Goal: Information Seeking & Learning: Learn about a topic

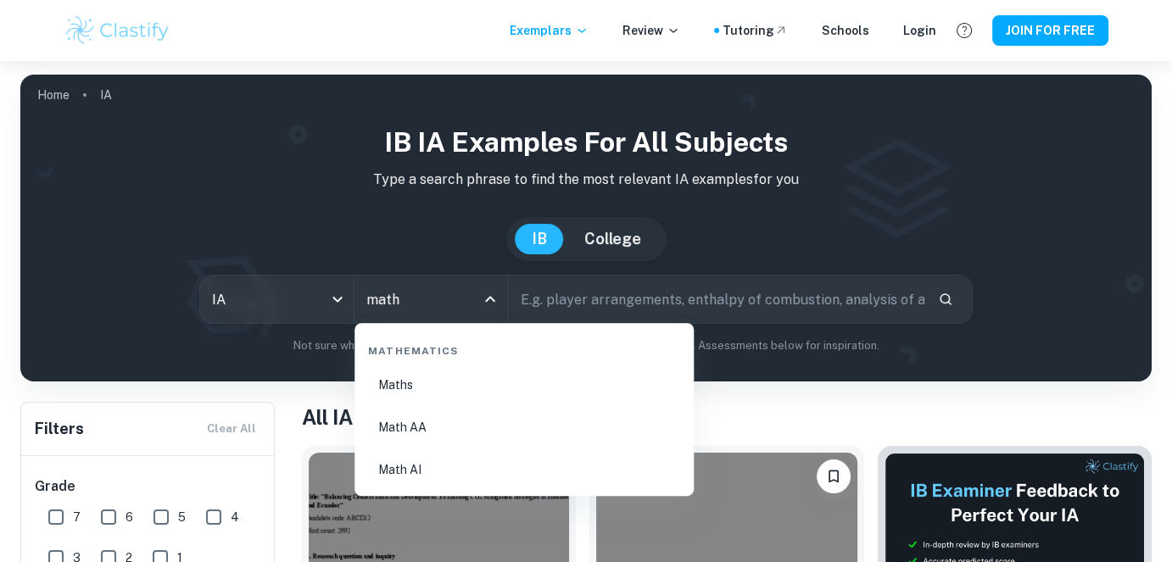
click at [423, 412] on li "Math AA" at bounding box center [524, 427] width 326 height 39
type input "Math AA"
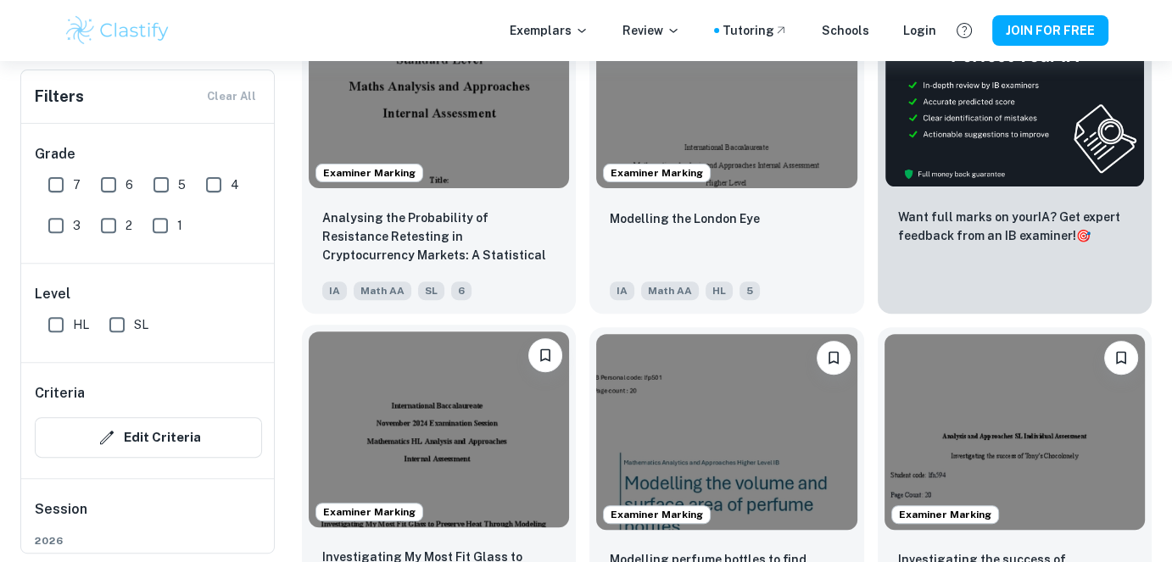
scroll to position [594, 0]
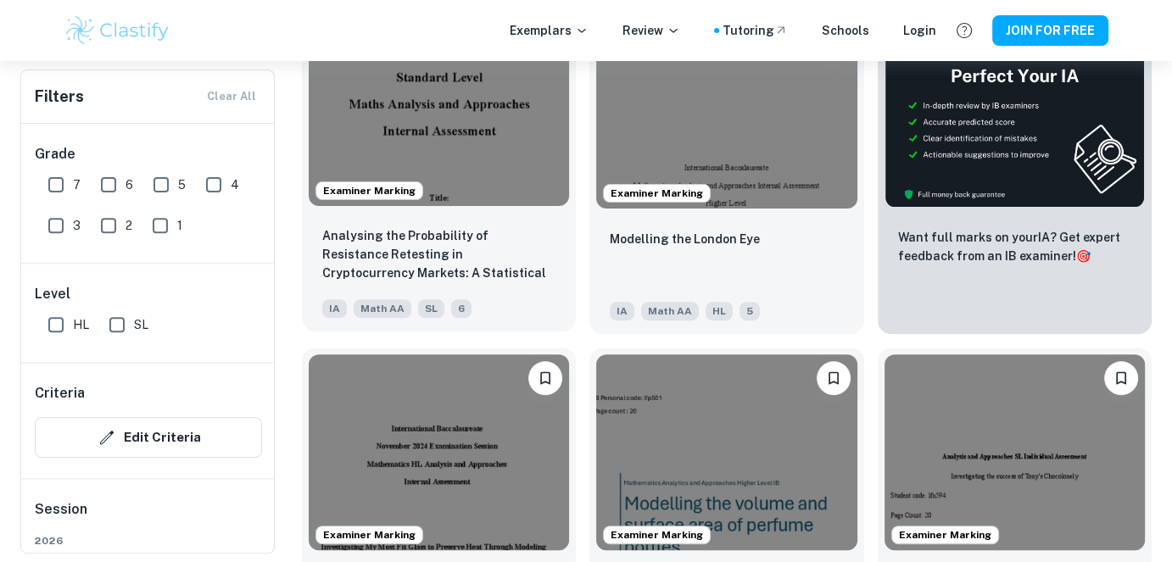
click at [451, 187] on img at bounding box center [439, 108] width 260 height 195
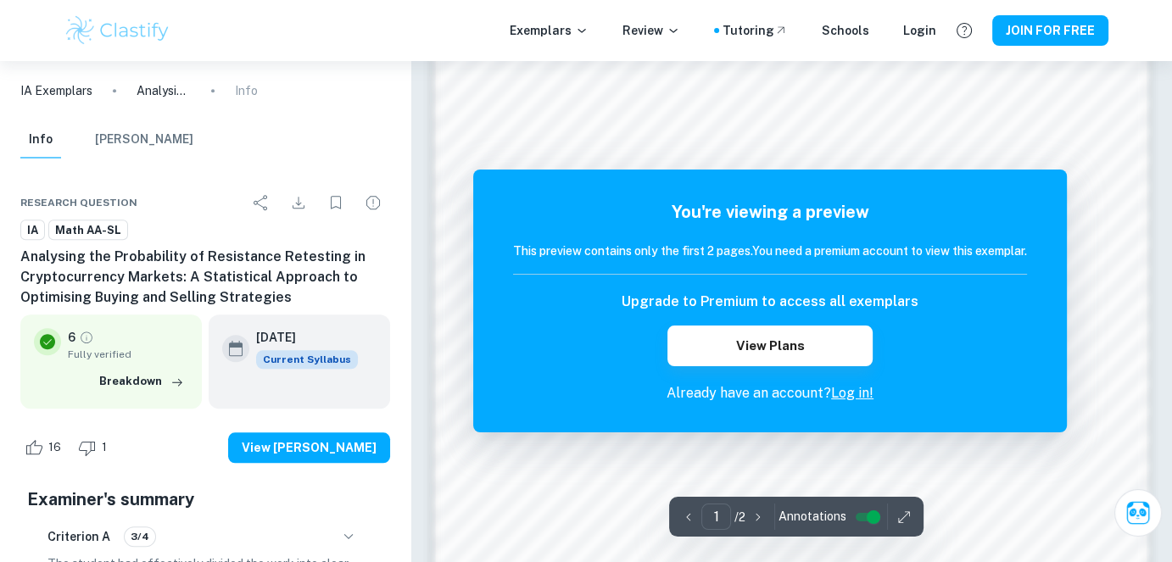
scroll to position [1651, 0]
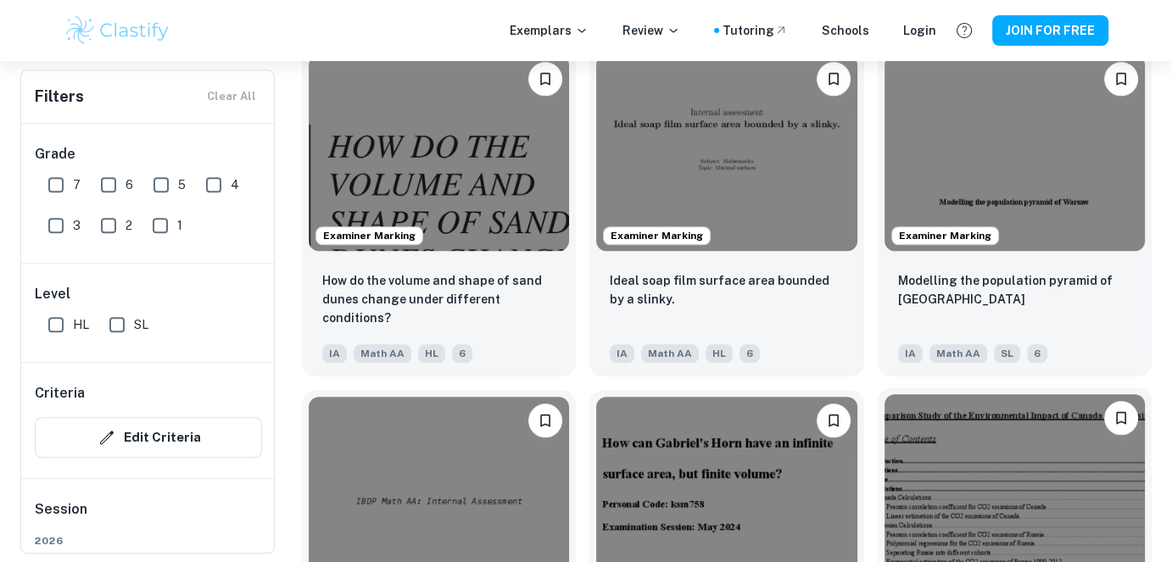
scroll to position [1611, 0]
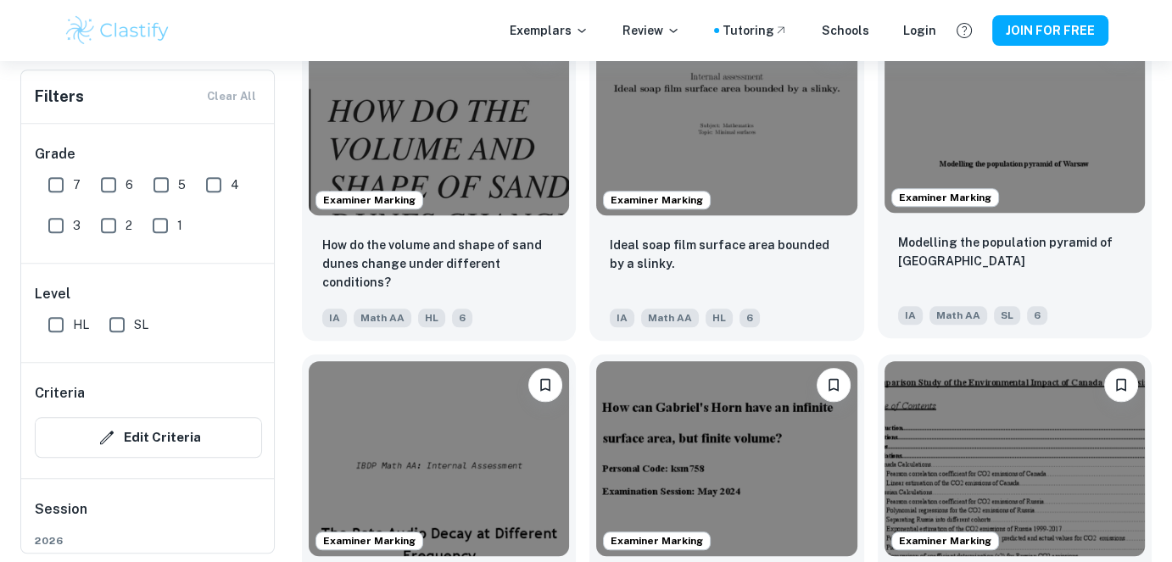
click at [997, 193] on img at bounding box center [1015, 114] width 260 height 195
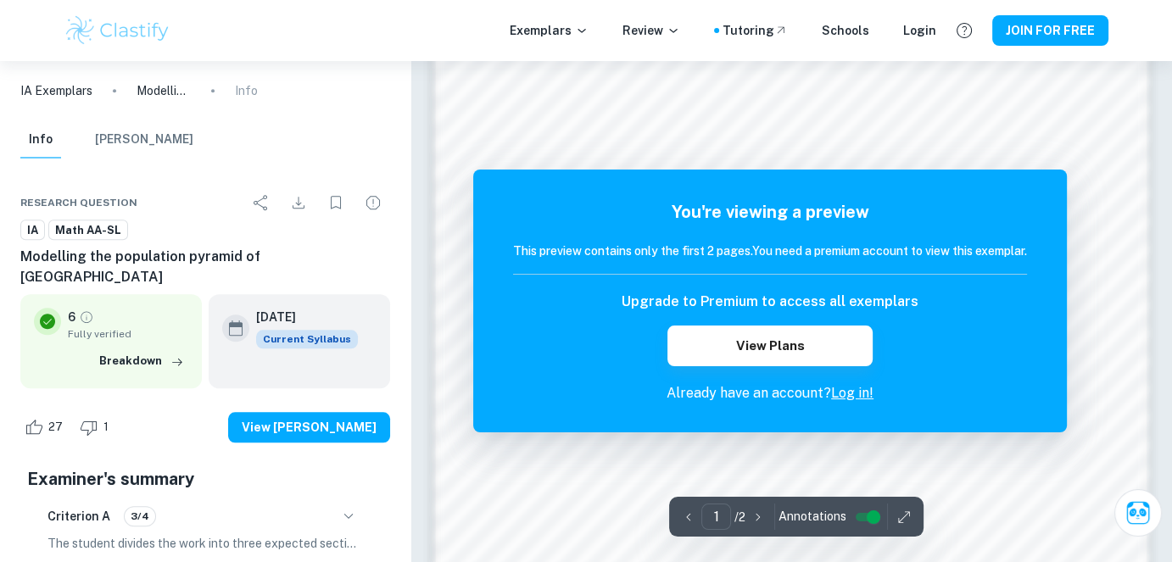
scroll to position [1651, 0]
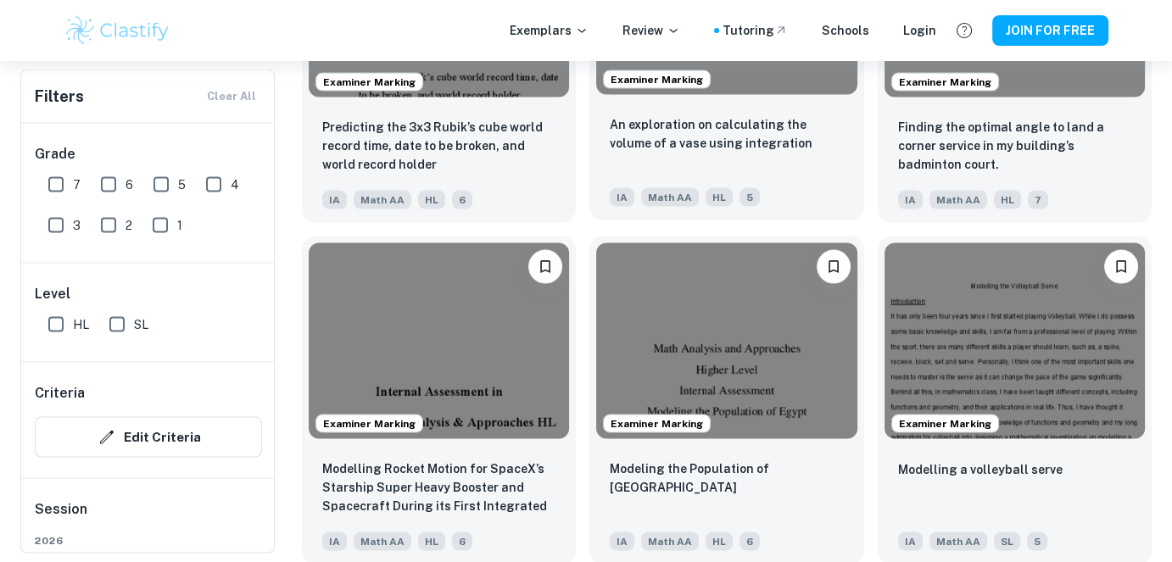
scroll to position [3477, 0]
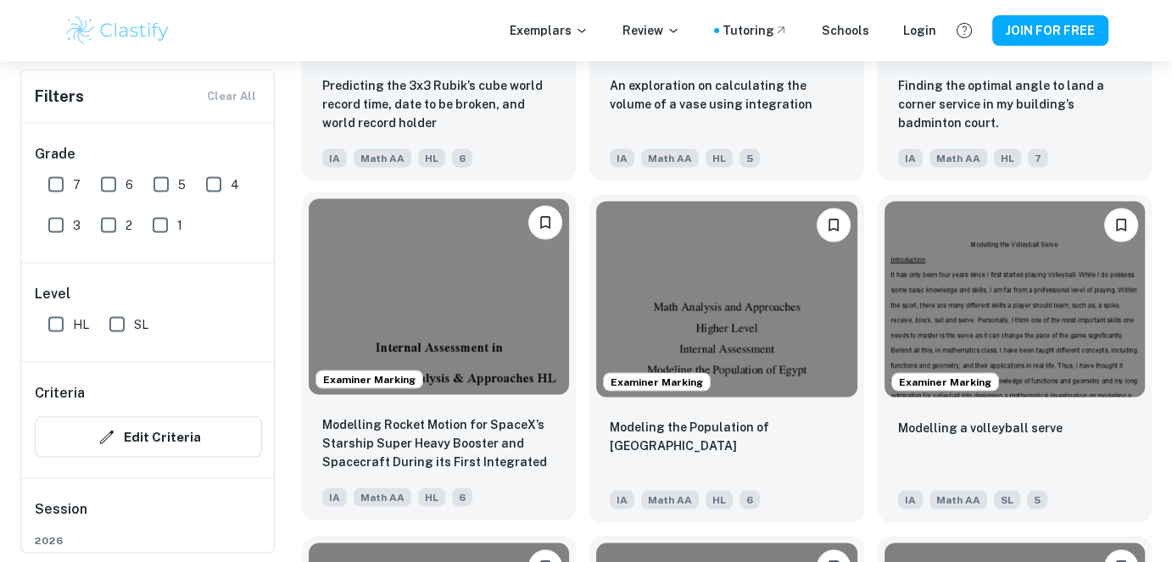
click at [502, 353] on img at bounding box center [439, 296] width 260 height 195
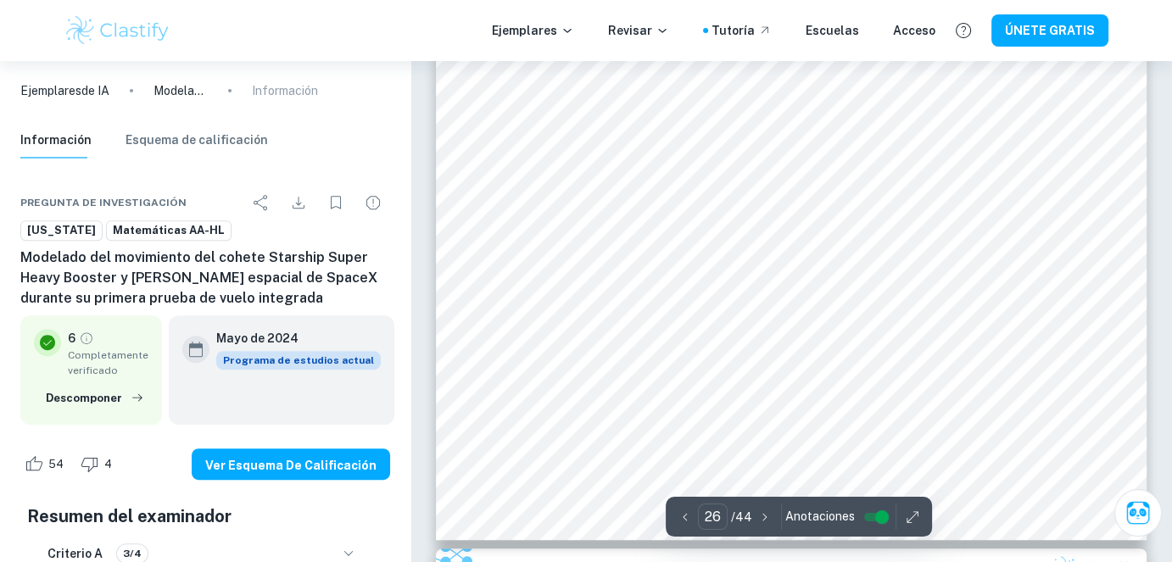
scroll to position [26943, 0]
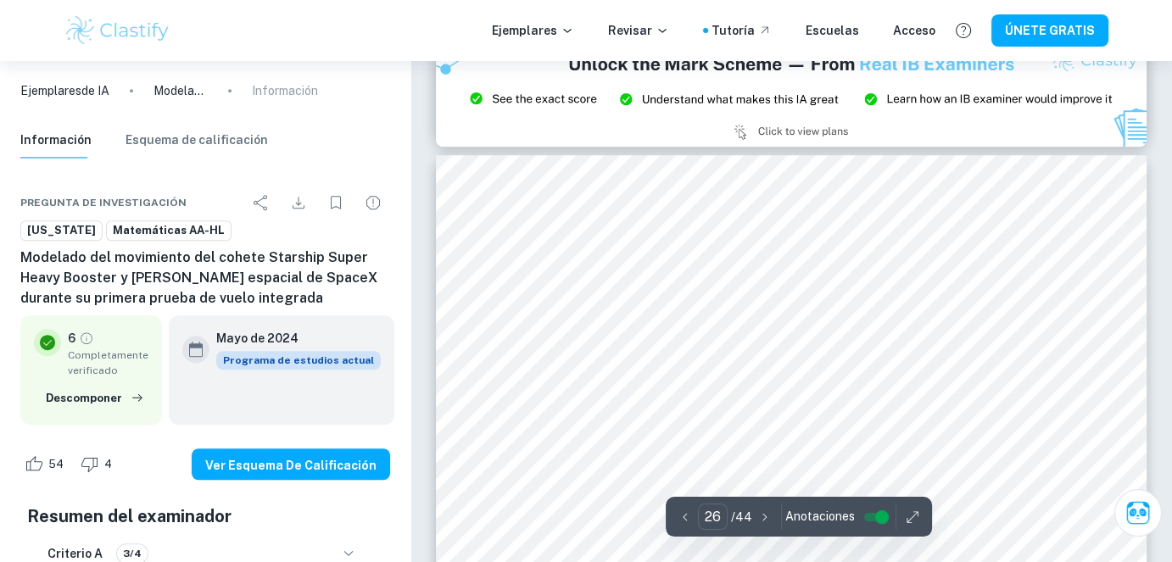
type input "27"
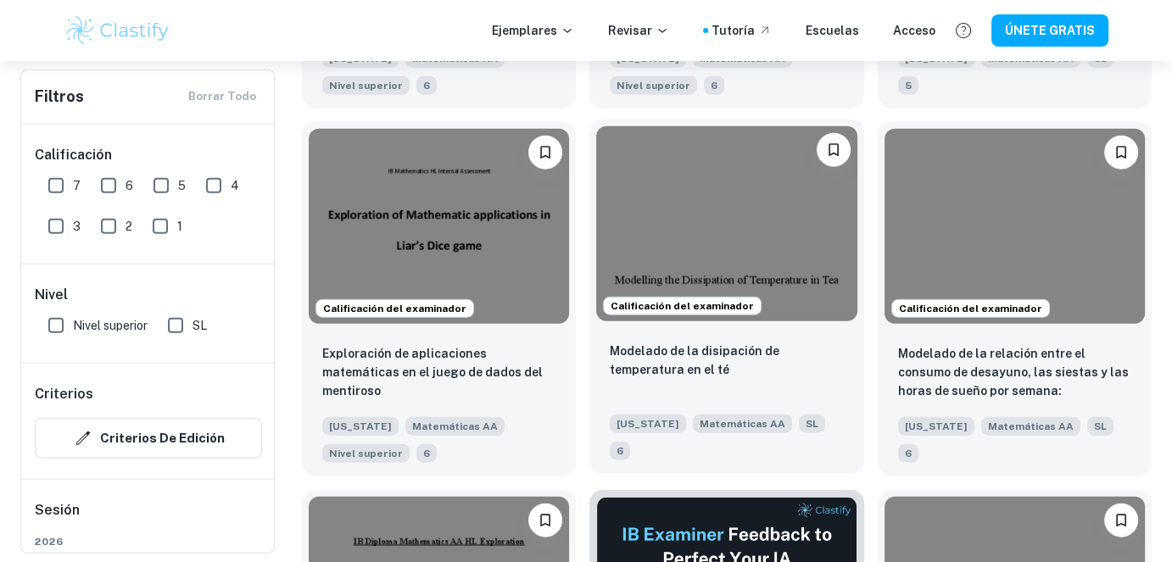
scroll to position [4241, 0]
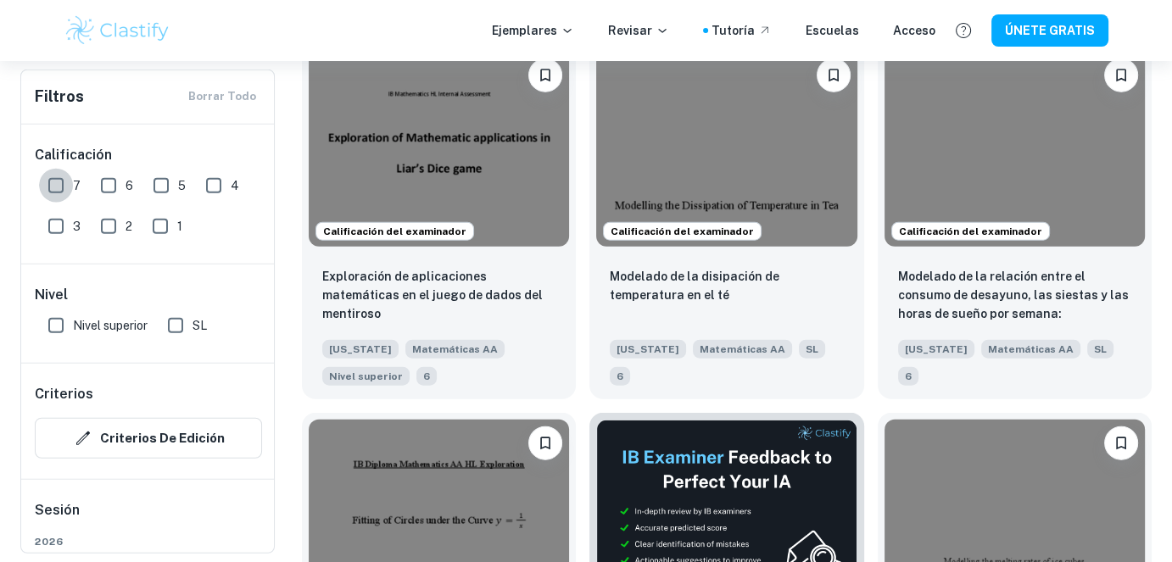
click at [67, 188] on input "7" at bounding box center [56, 186] width 34 height 34
checkbox input "true"
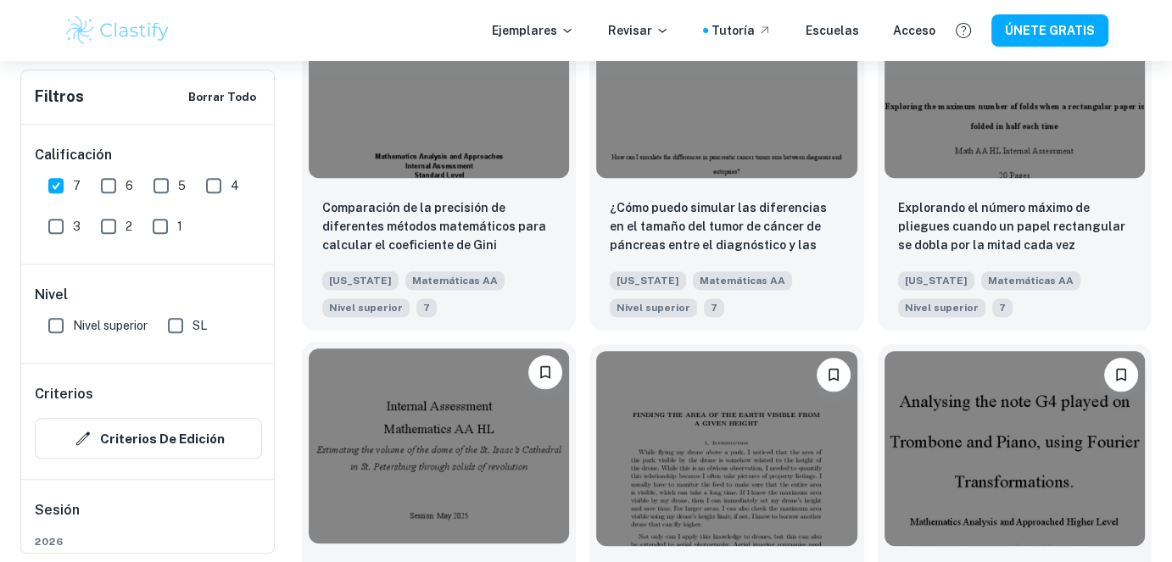
scroll to position [1826, 0]
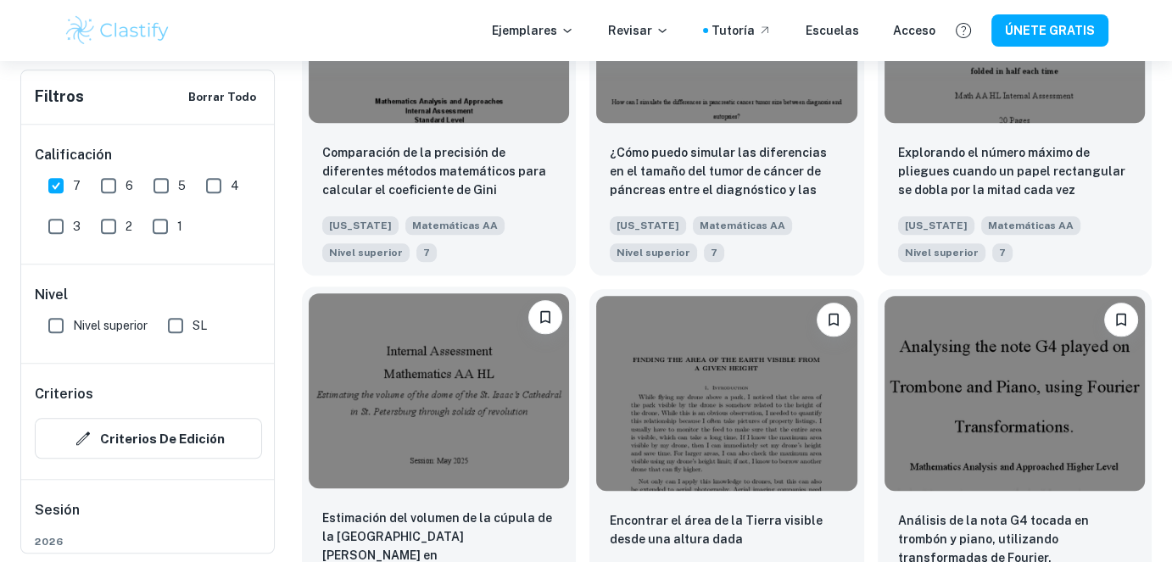
click at [443, 365] on img at bounding box center [439, 390] width 260 height 195
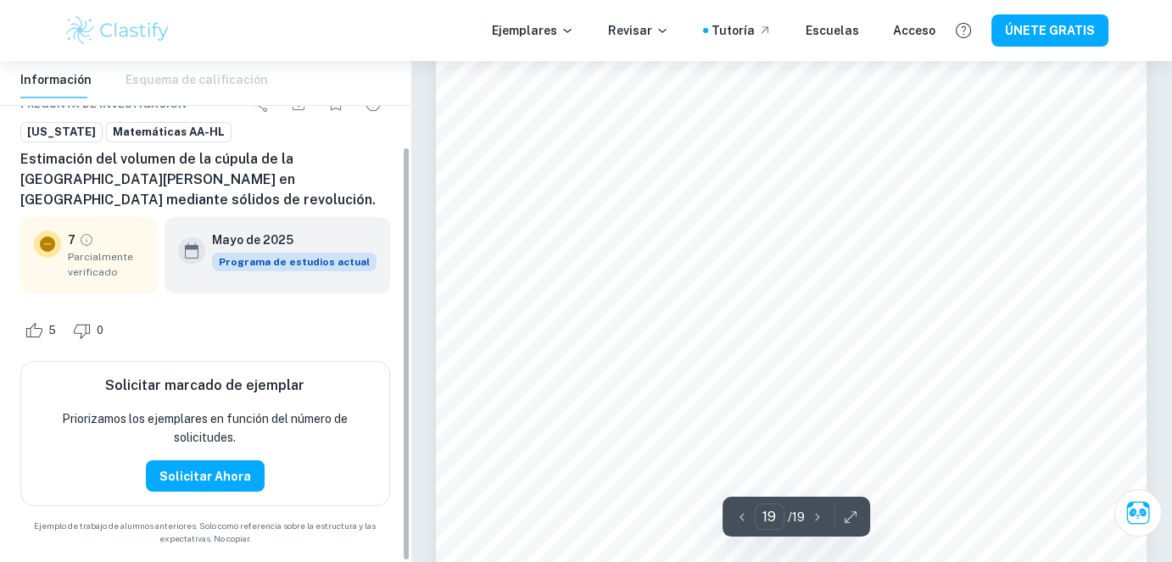
scroll to position [103, 0]
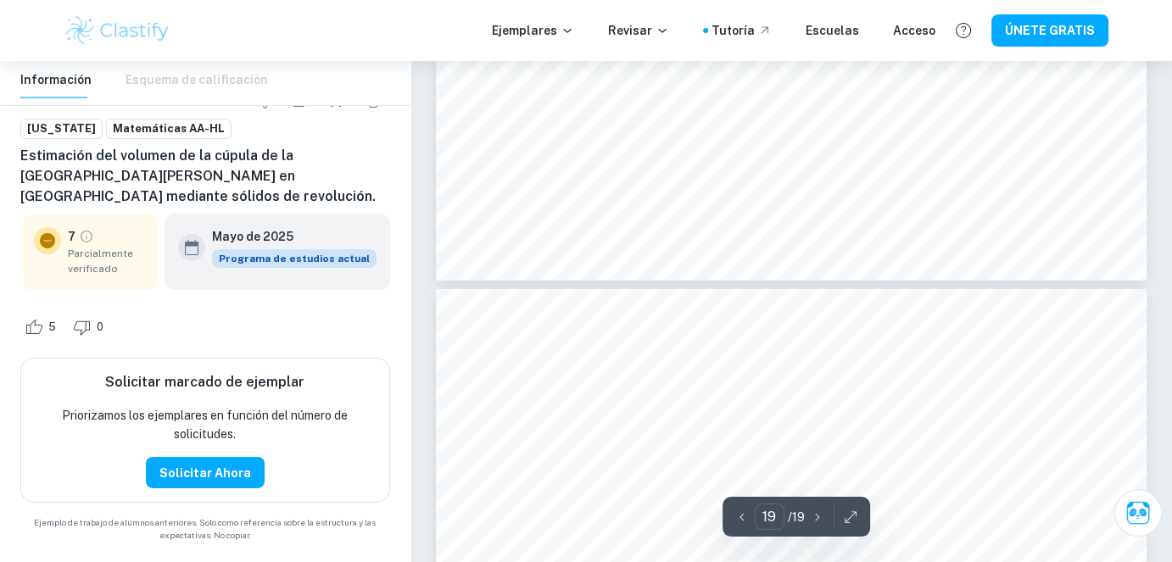
type input "18"
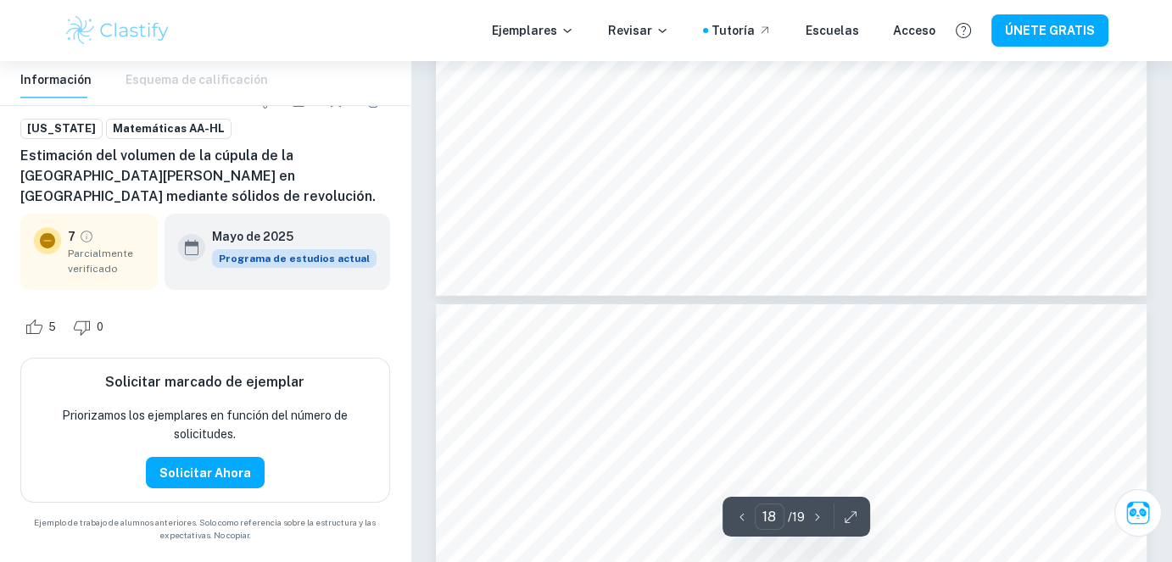
scroll to position [18463, 0]
